Goal: Information Seeking & Learning: Learn about a topic

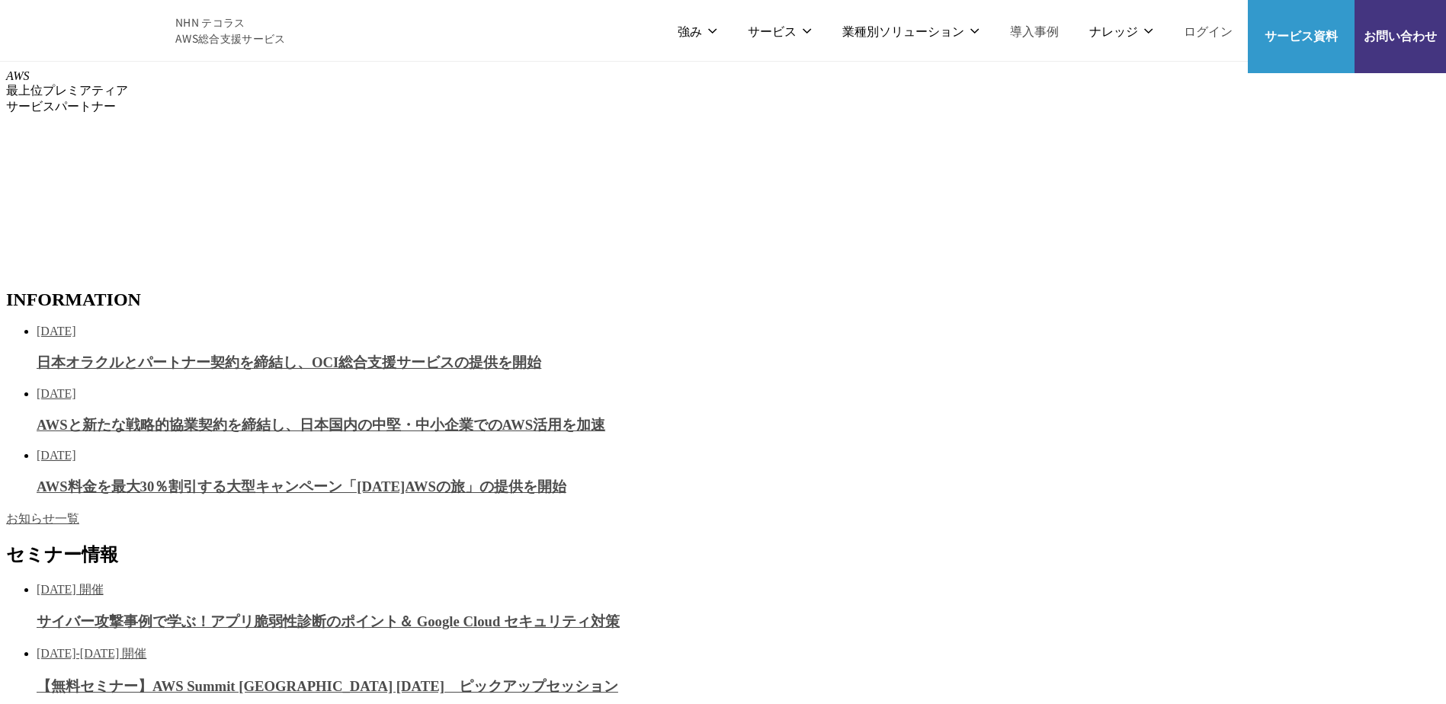
scroll to position [152, 0]
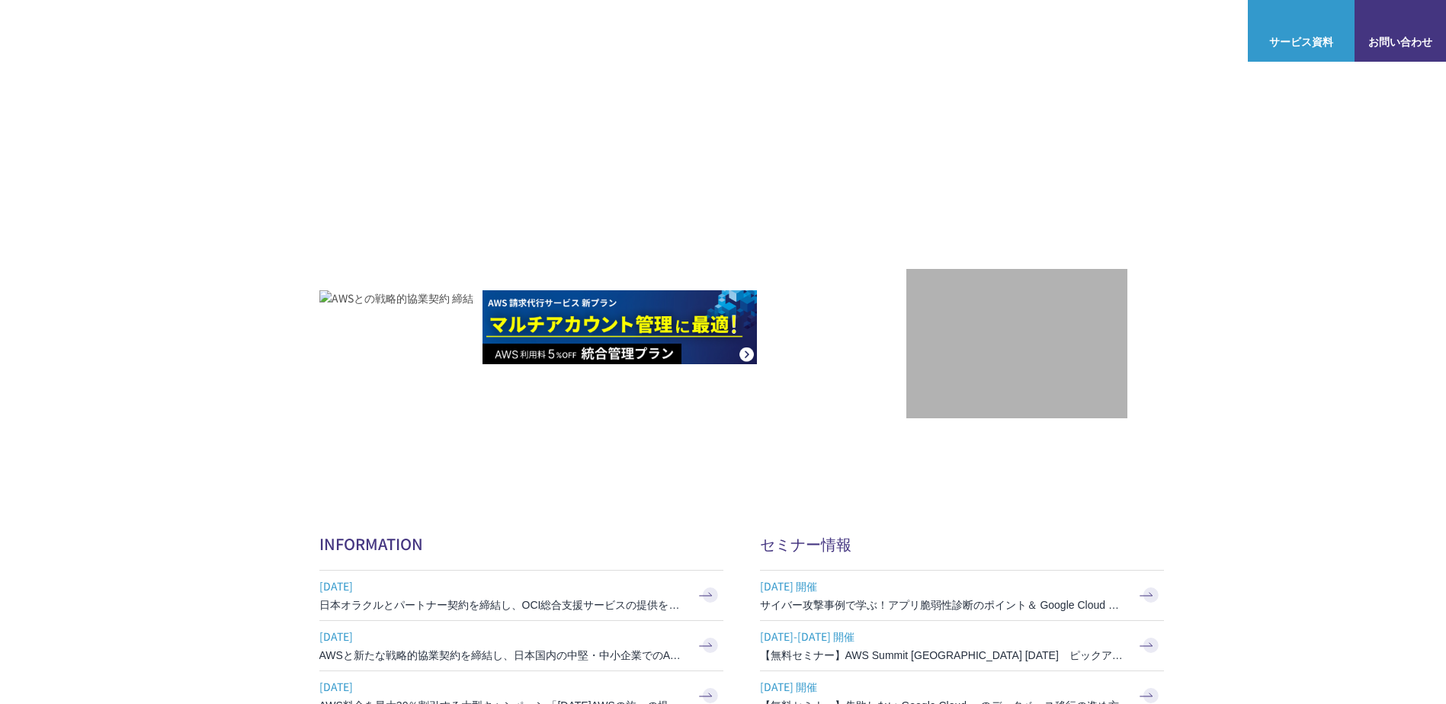
click at [395, 152] on link "AWS Marketplace割引サービス" at bounding box center [406, 152] width 150 height 15
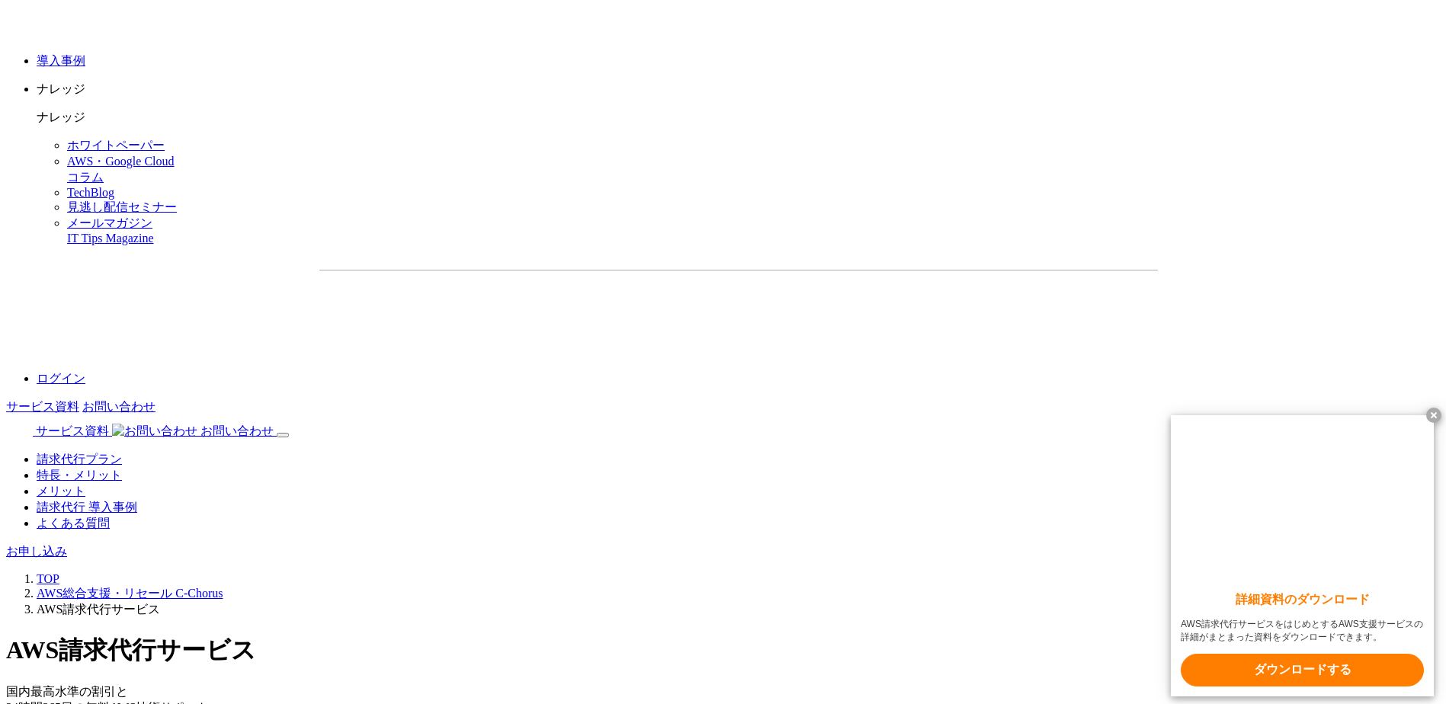
scroll to position [2286, 0]
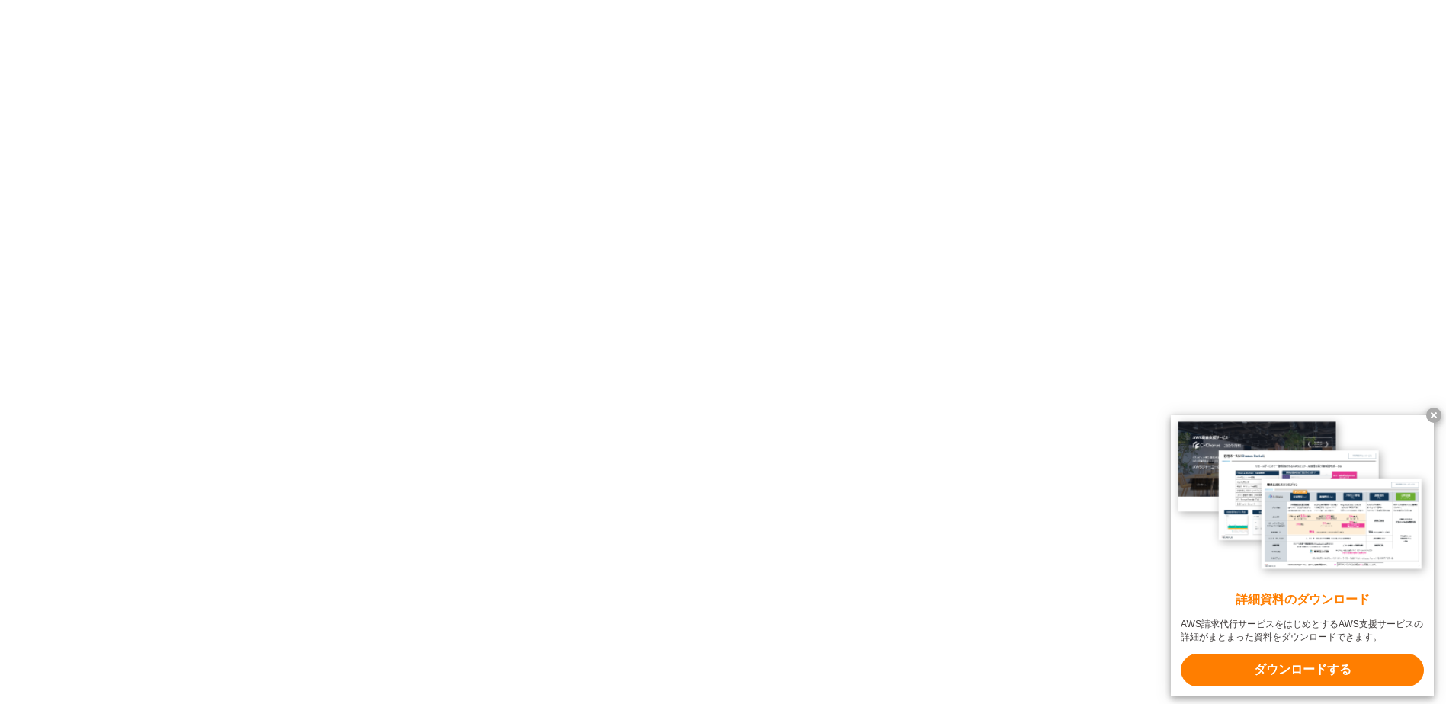
drag, startPoint x: 336, startPoint y: 312, endPoint x: 930, endPoint y: 336, distance: 594.9
drag, startPoint x: 930, startPoint y: 338, endPoint x: 911, endPoint y: 367, distance: 34.7
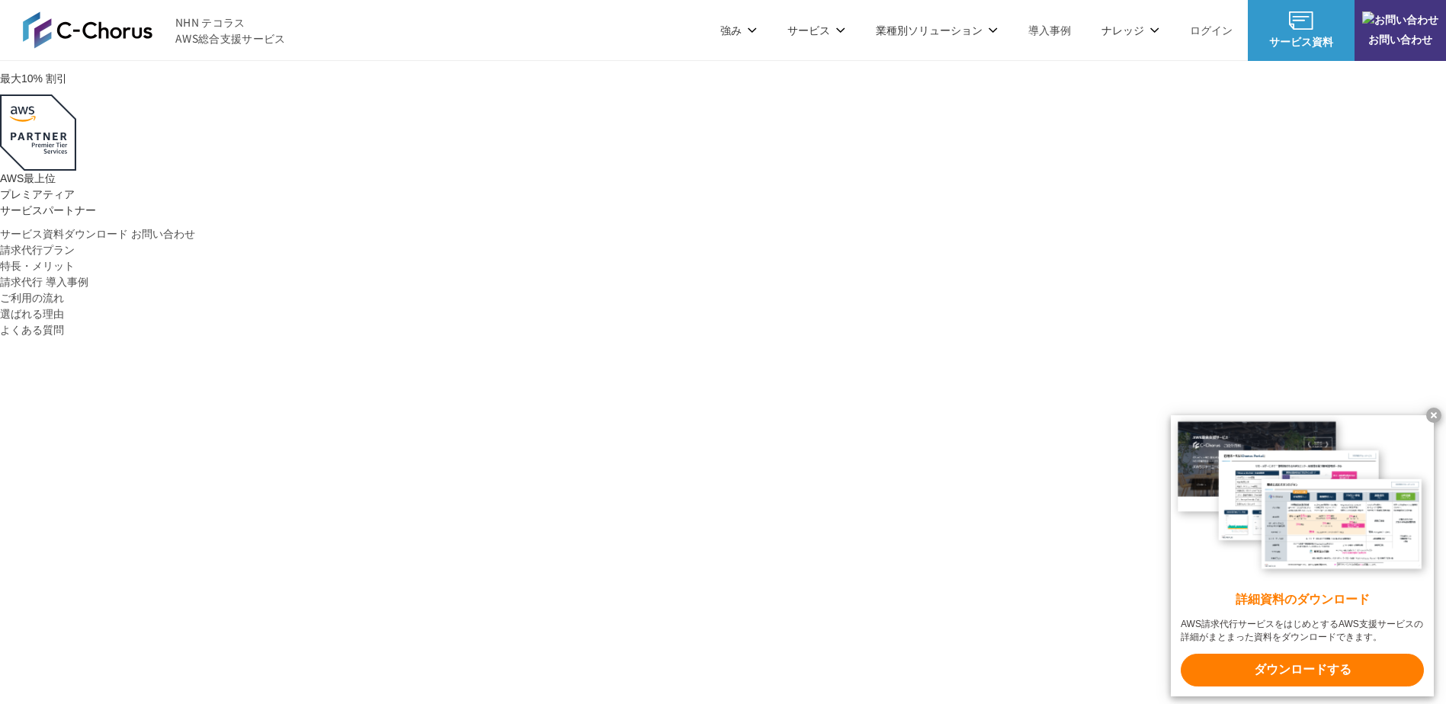
scroll to position [152, 0]
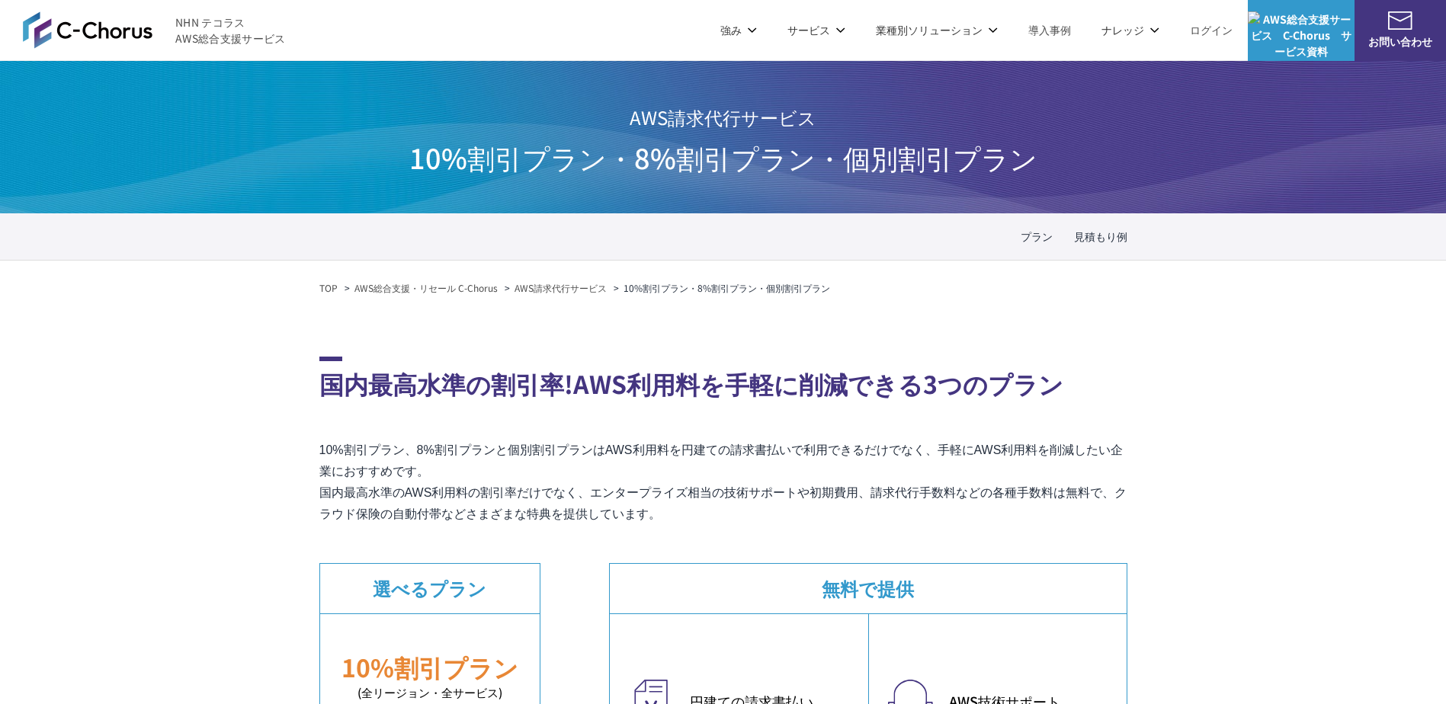
click at [594, 489] on p "10%割引プラン、8%割引プランと個別割引プランはAWS利用料を円建ての請求書払いで利用できるだけでなく、手軽にAWS利用料を削減したい企業におすすめです。 …" at bounding box center [723, 482] width 808 height 85
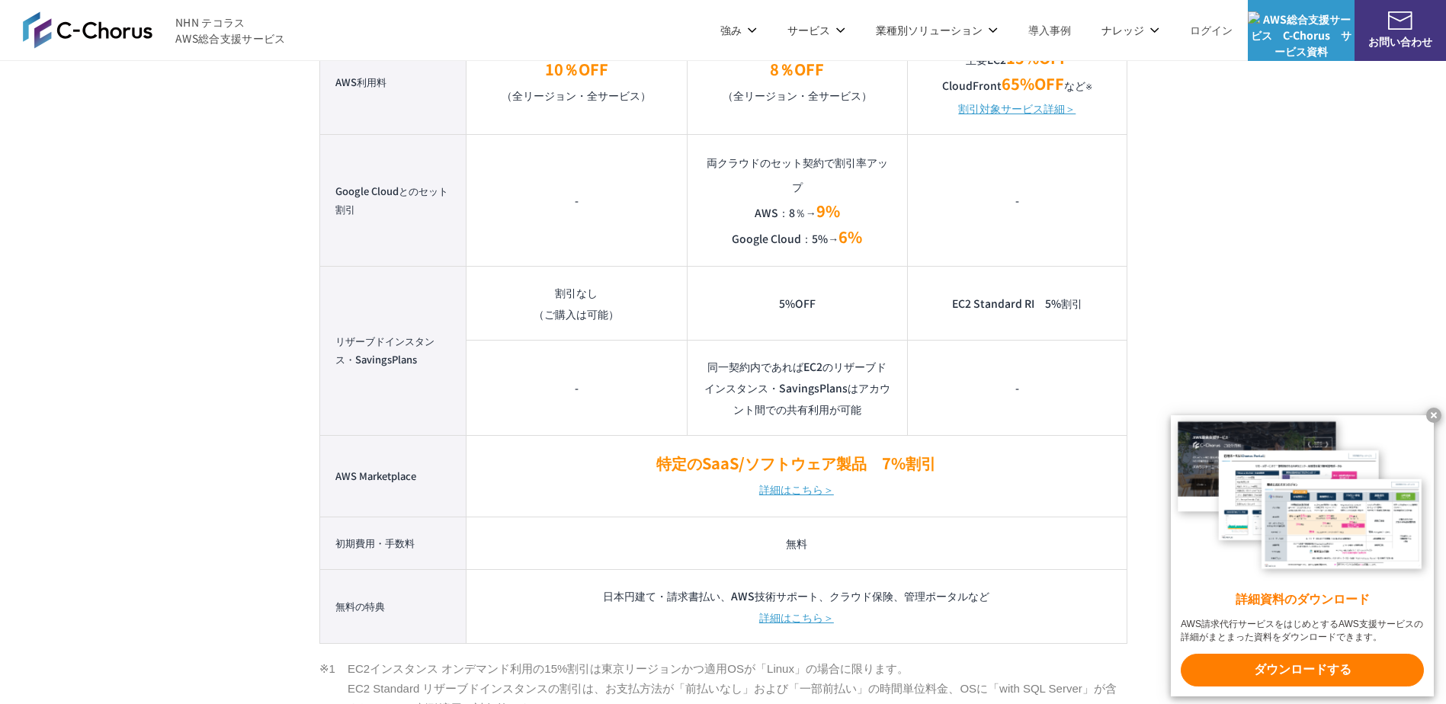
scroll to position [1374, 0]
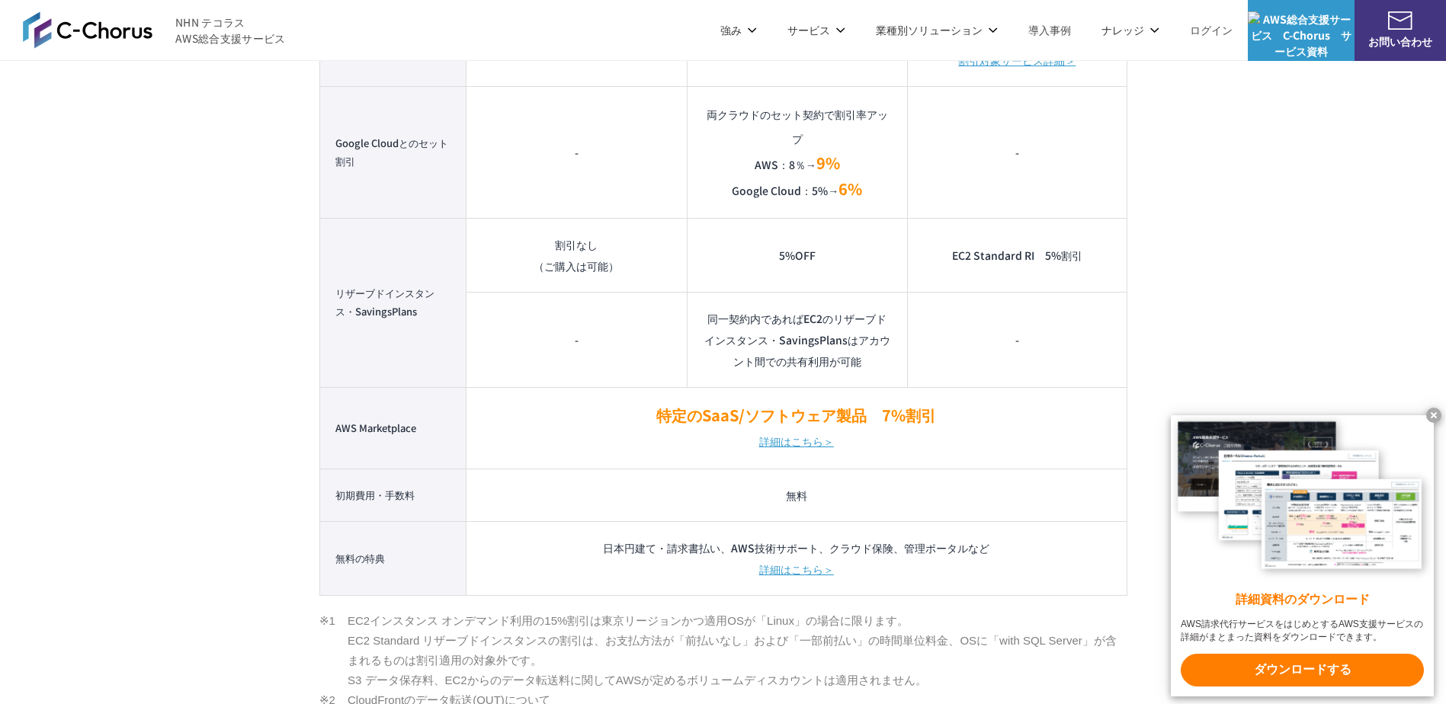
click at [593, 494] on td "無料" at bounding box center [796, 495] width 660 height 53
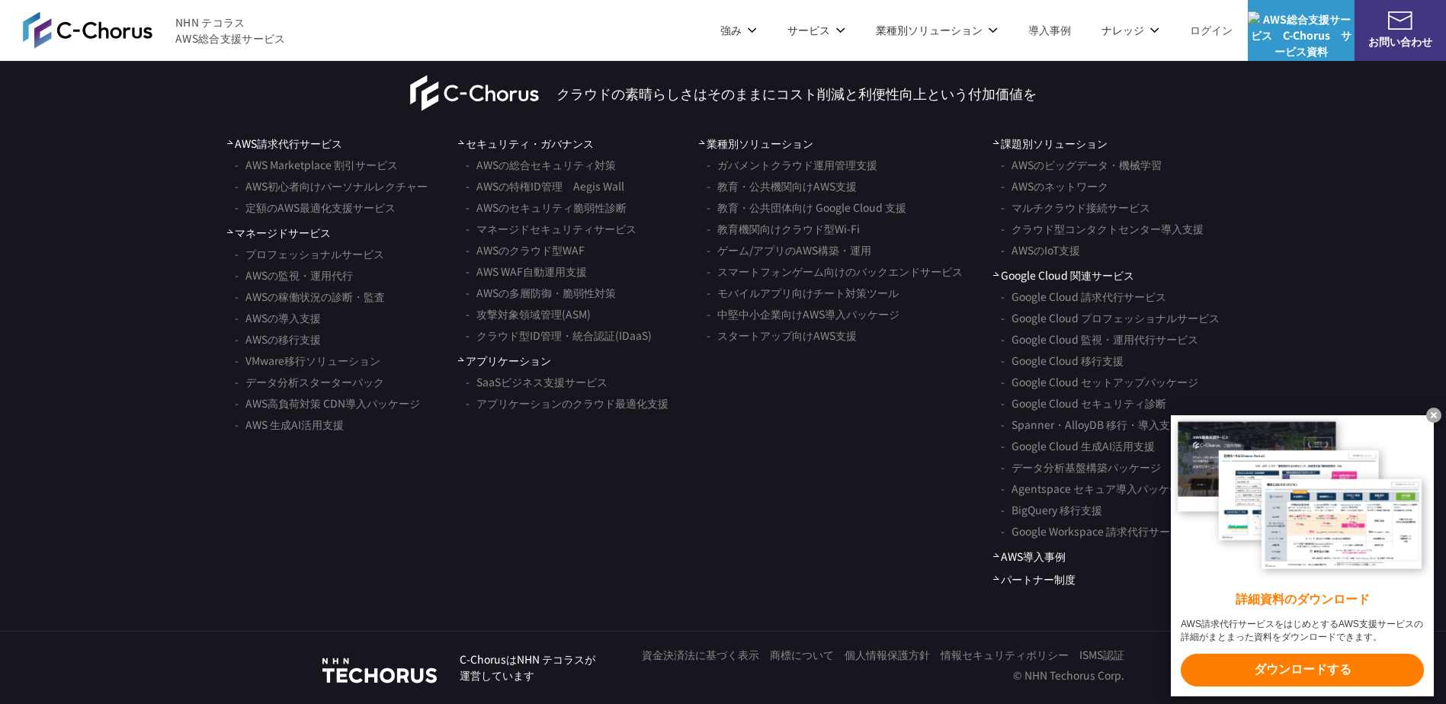
scroll to position [4651, 0]
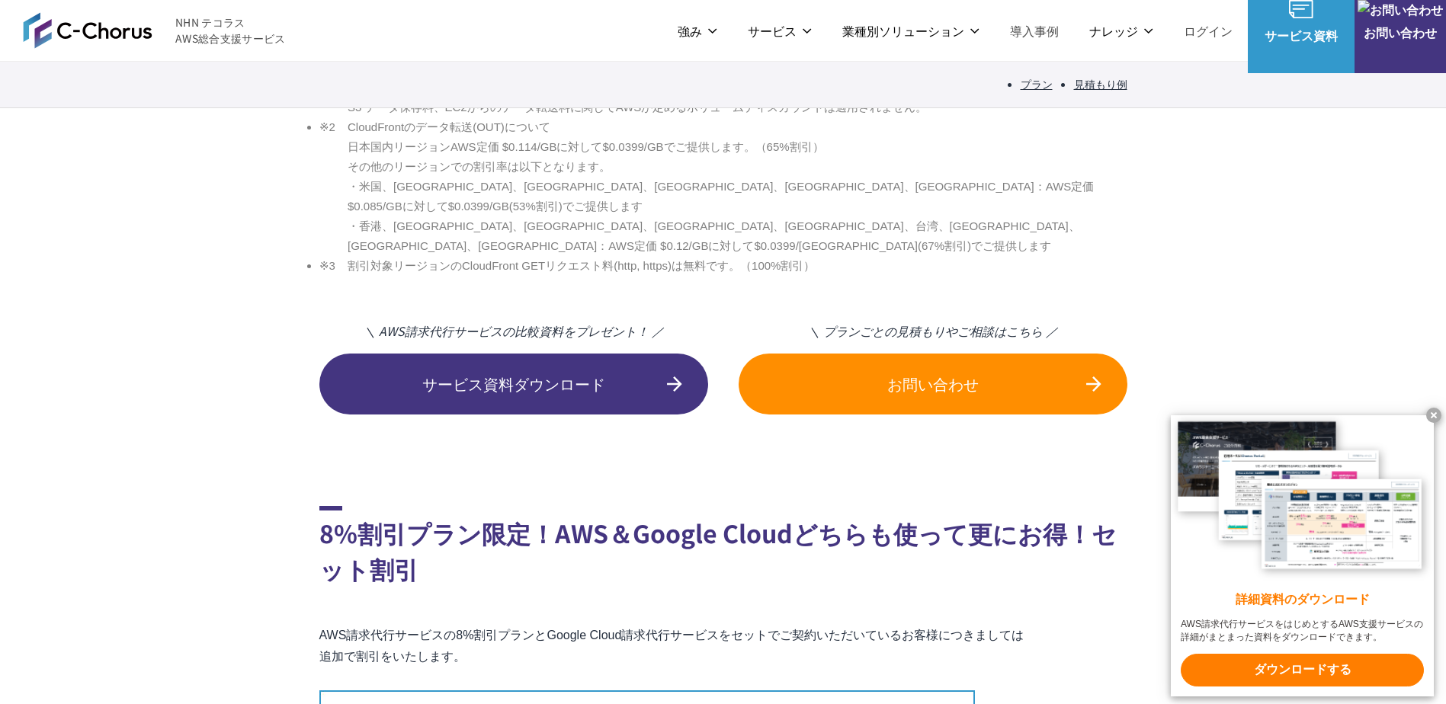
scroll to position [1981, 0]
